Goal: Information Seeking & Learning: Learn about a topic

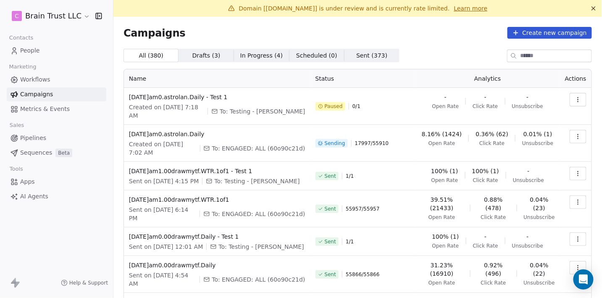
click at [467, 9] on link "Learn more" at bounding box center [471, 8] width 34 height 8
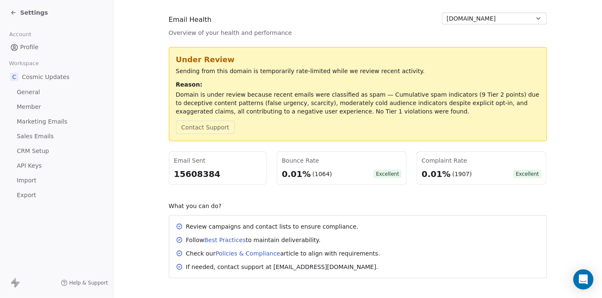
scroll to position [109, 0]
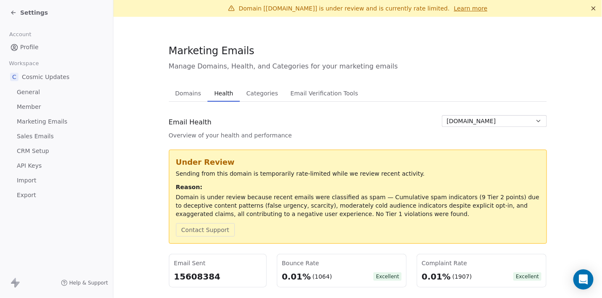
click at [16, 12] on icon at bounding box center [13, 12] width 7 height 7
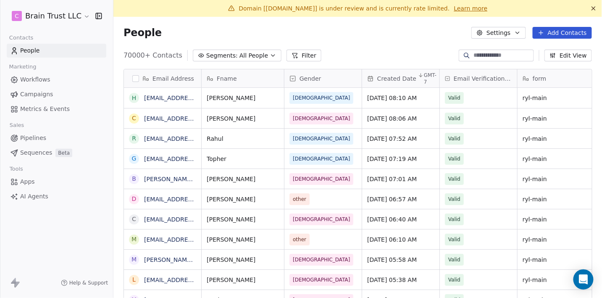
scroll to position [262, 489]
click at [43, 94] on span "Campaigns" at bounding box center [36, 94] width 33 height 9
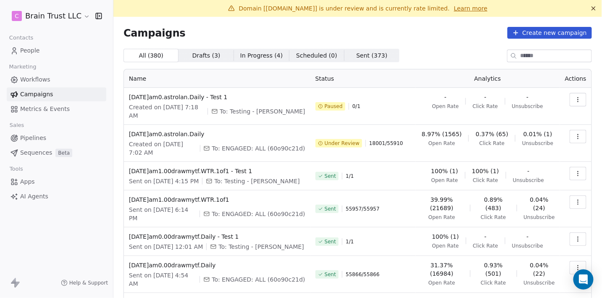
click at [470, 8] on link "Learn more" at bounding box center [471, 8] width 34 height 8
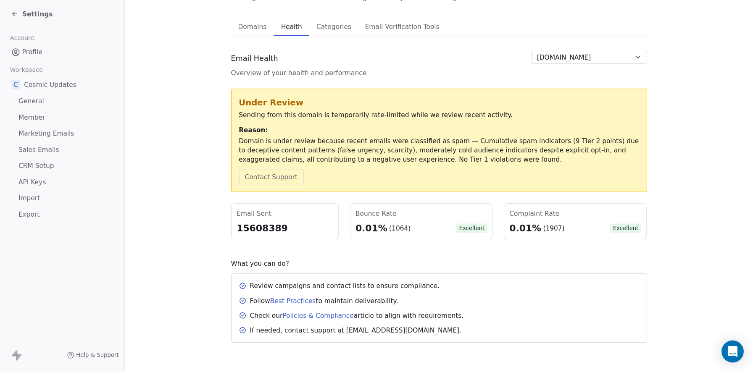
scroll to position [35, 0]
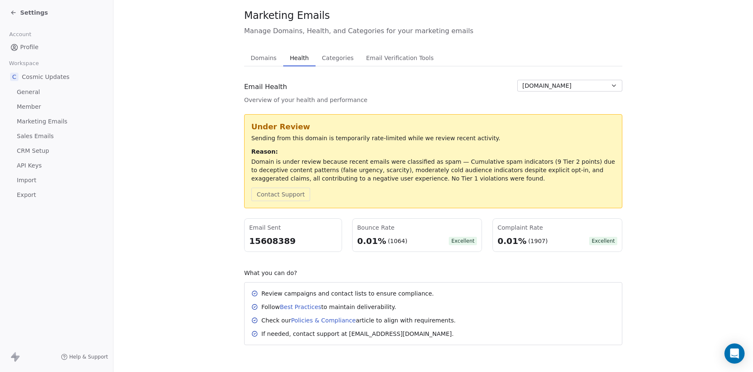
click at [13, 11] on icon at bounding box center [13, 12] width 7 height 7
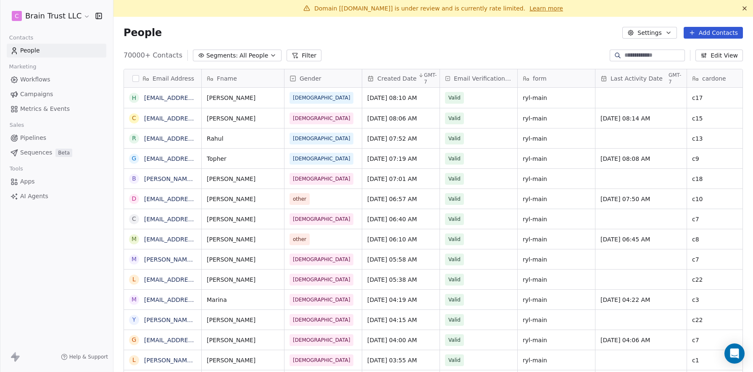
scroll to position [328, 640]
click at [36, 94] on span "Campaigns" at bounding box center [36, 94] width 33 height 9
